Goal: Use online tool/utility

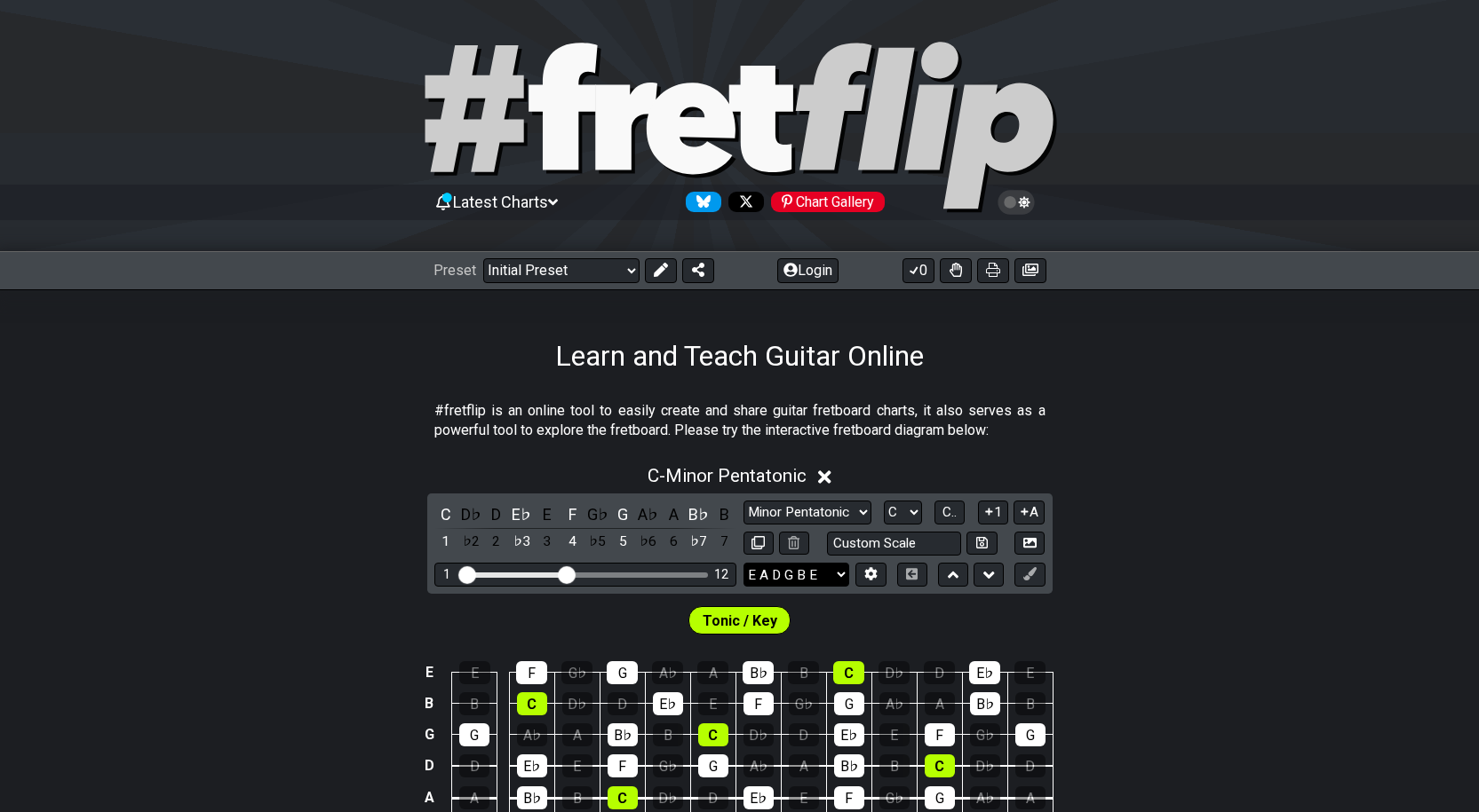
click at [823, 572] on select "E A D G B E E A D G B E E A D G B E B E A D F♯ B A D G C E A D A D G B E E♭ A♭ …" at bounding box center [796, 574] width 106 height 24
select select "E A D G"
click at [743, 563] on select "E A D G B E E A D G B E E A D G B E B E A D F♯ B A D G C E A D A D G B E E♭ A♭ …" at bounding box center [796, 574] width 106 height 24
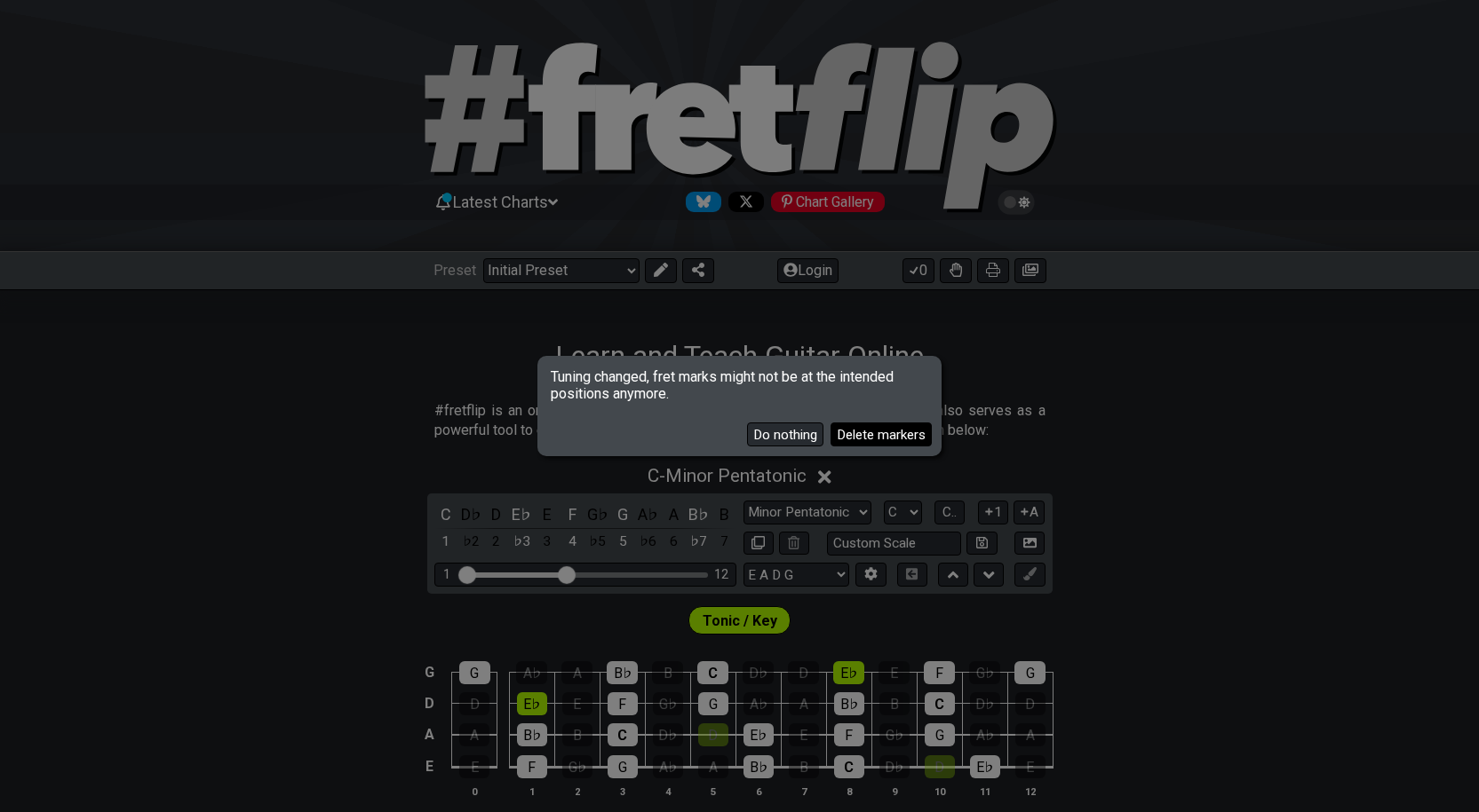
click at [844, 436] on button "Delete markers" at bounding box center [881, 435] width 101 height 24
